Goal: Find specific page/section: Find specific page/section

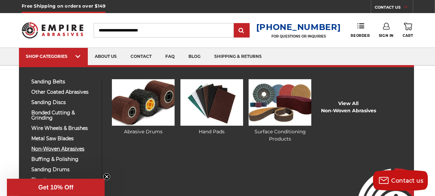
click at [67, 146] on span "non-woven abrasives" at bounding box center [63, 148] width 65 height 5
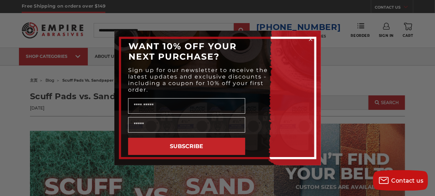
click at [310, 39] on icon "Close dialog" at bounding box center [310, 39] width 7 height 7
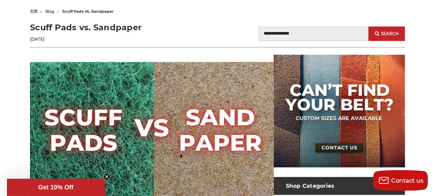
scroll to position [95, 0]
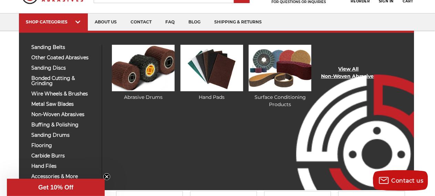
click at [344, 70] on div "sanding belts 3/8" x 13" 1/2" x 18" 1/2" x 24" 1" x 30" 1" x 42" 1-1/2" x 30" 2…" at bounding box center [216, 111] width 395 height 160
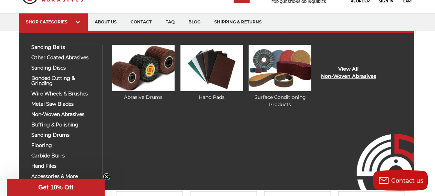
click at [344, 70] on link "View All Non-woven Abrasives" at bounding box center [348, 72] width 55 height 14
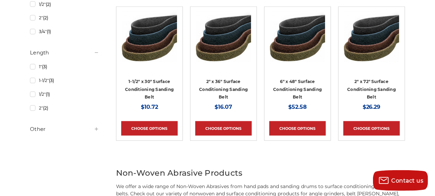
scroll to position [620, 0]
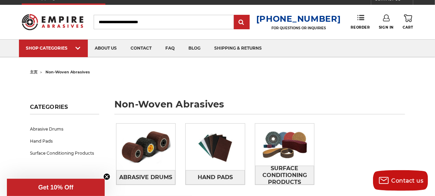
scroll to position [0, 0]
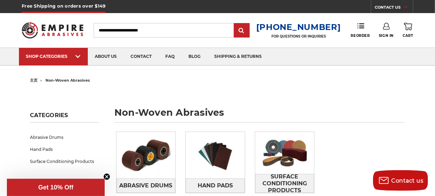
click at [0, 60] on nav "SHOP CATEGORIES sanding belts 3/8" x 13" 1/2" x 18" 1/2" x 24" 1" x 30" 1" x 42…" at bounding box center [217, 56] width 435 height 17
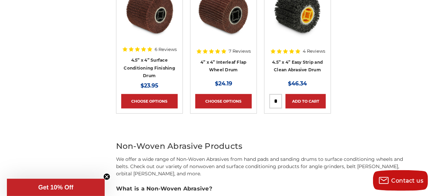
scroll to position [1551, 0]
